Goal: Navigation & Orientation: Find specific page/section

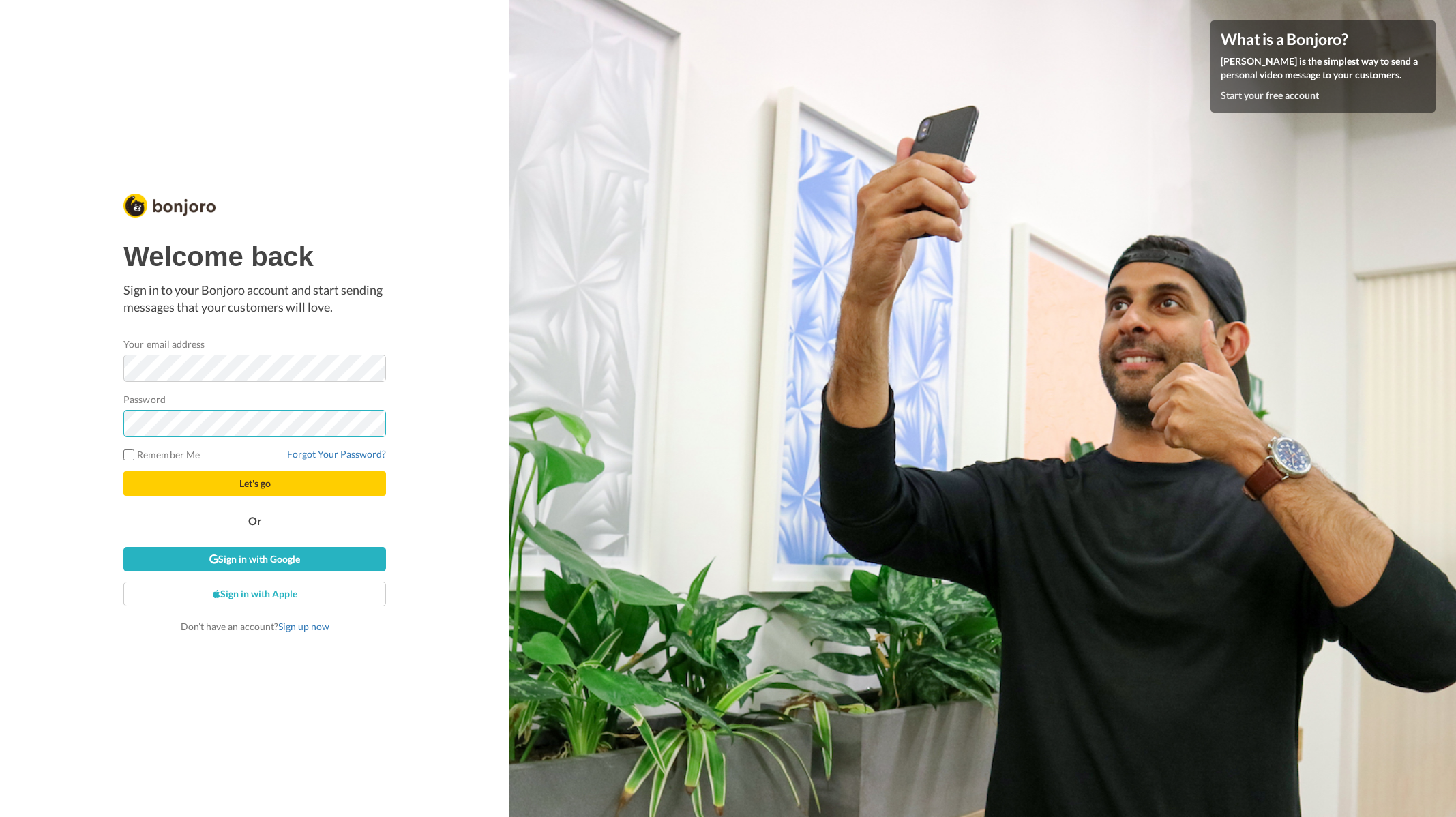
click at [124, 471] on button "Let's go" at bounding box center [255, 483] width 262 height 24
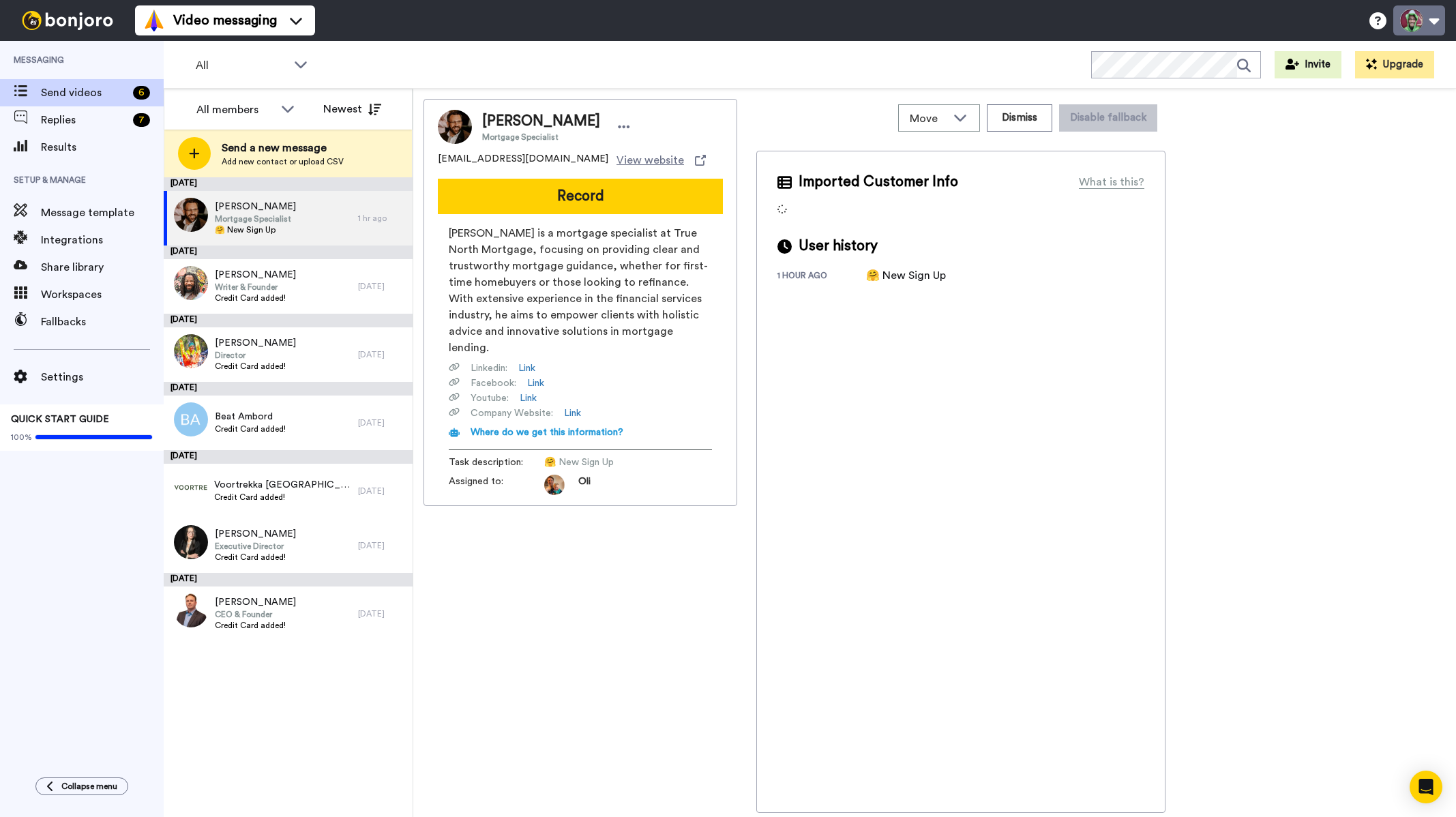
click at [1426, 20] on button at bounding box center [1419, 20] width 52 height 30
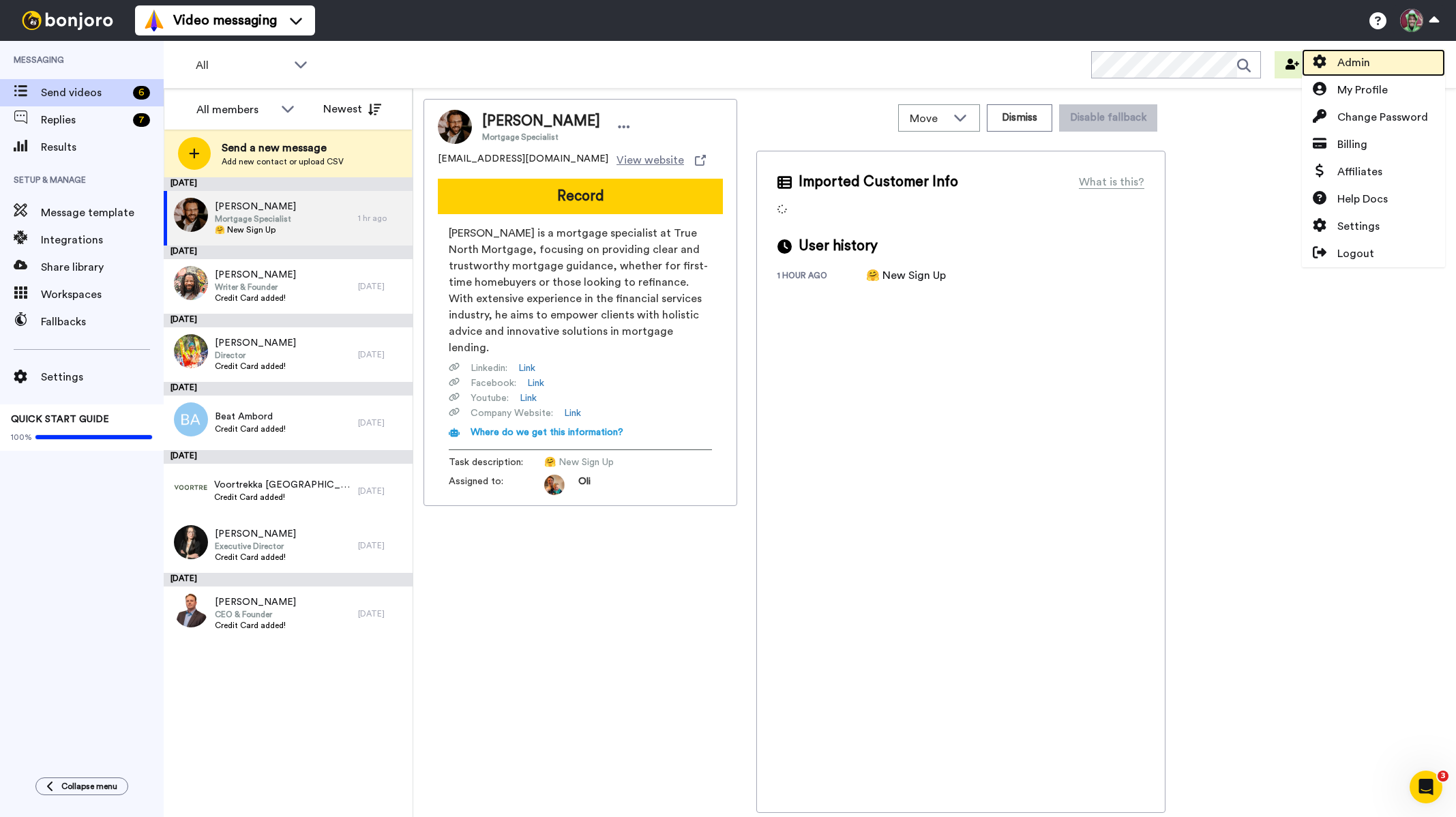
click at [1370, 65] on link "Admin" at bounding box center [1373, 63] width 143 height 27
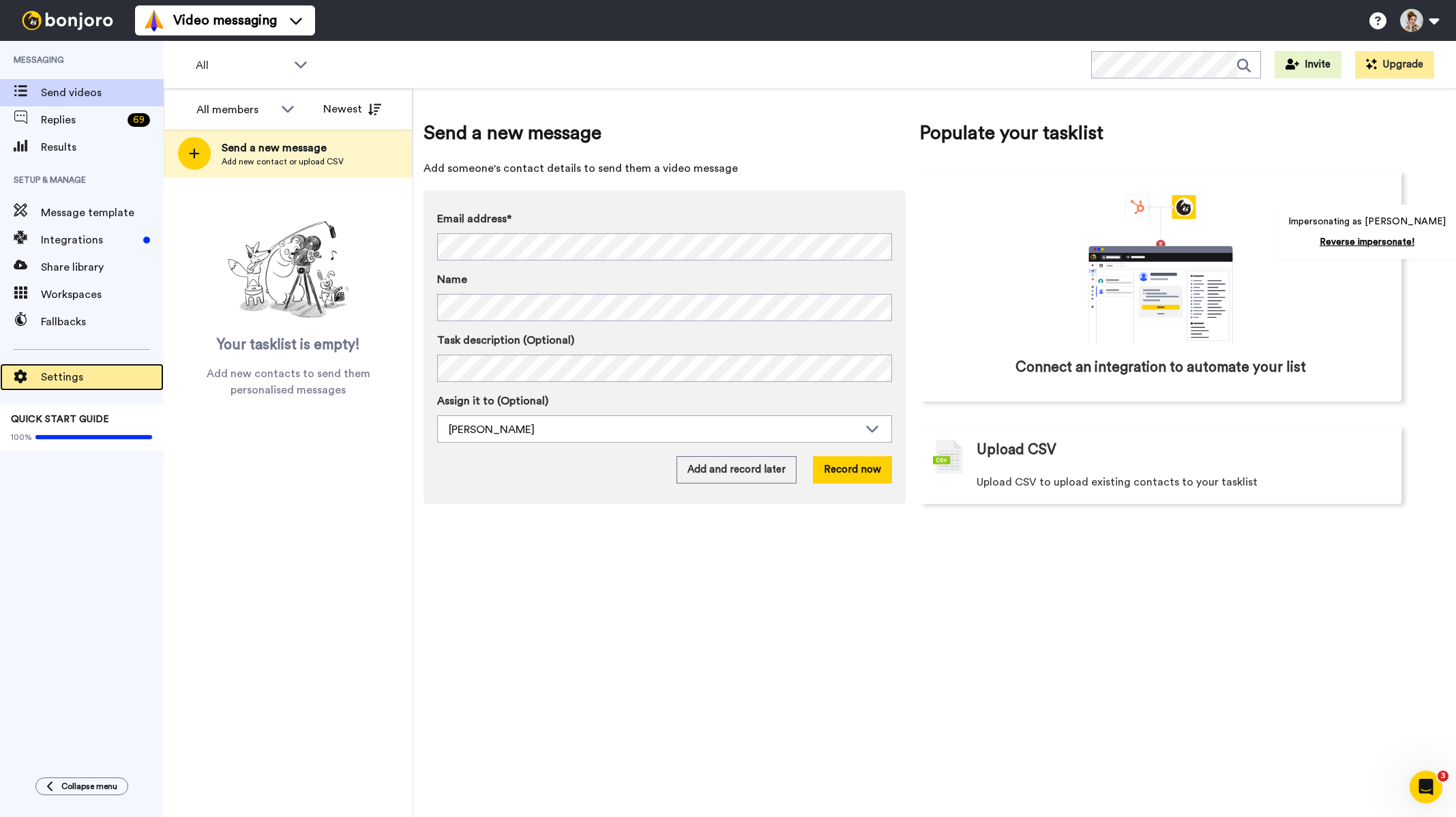
click at [61, 373] on span "Settings" at bounding box center [102, 377] width 123 height 17
